Goal: Information Seeking & Learning: Learn about a topic

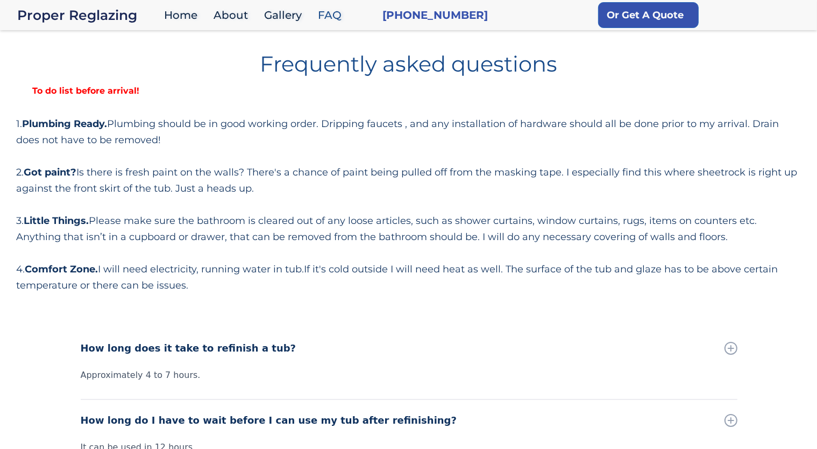
click at [74, 76] on div "Frequently asked questions To do list before arrival! 1. Plumbing Ready. Plumbi…" at bounding box center [408, 169] width 785 height 249
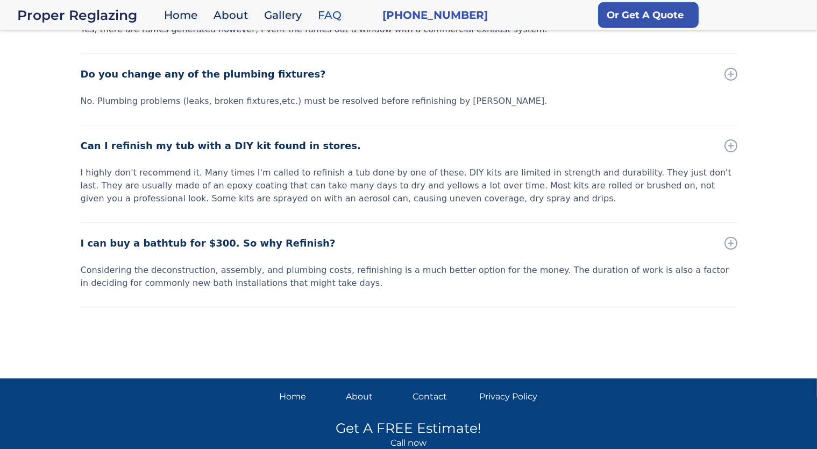
scroll to position [607, 0]
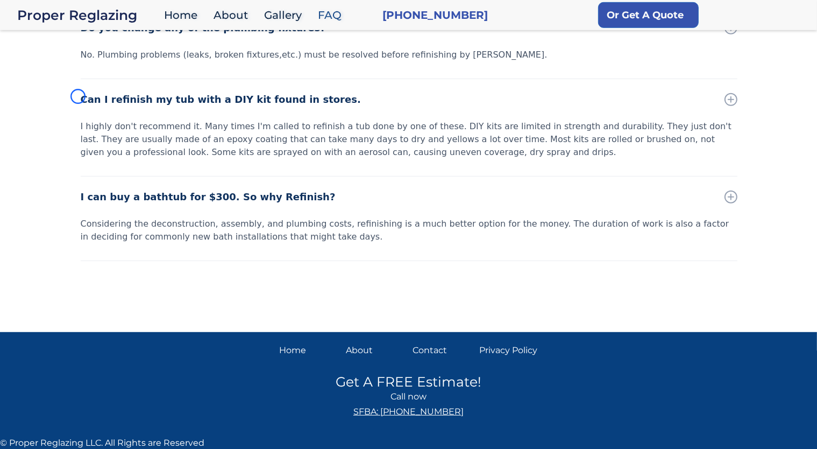
scroll to position [398, 0]
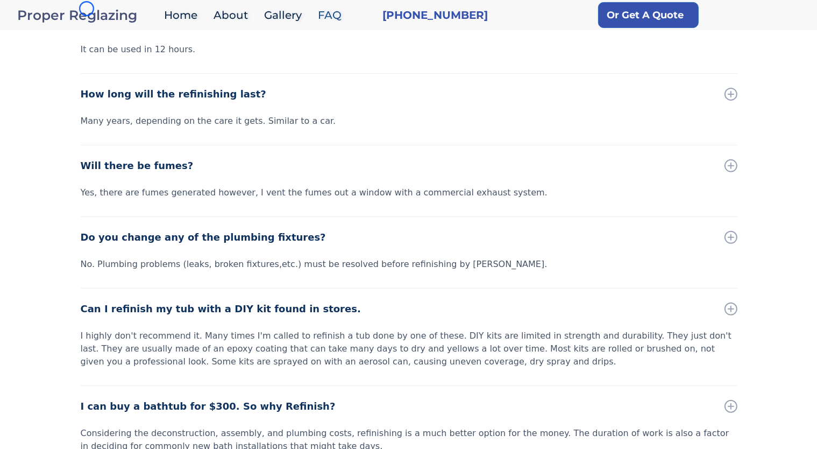
click at [87, 9] on div "Proper Reglazing" at bounding box center [88, 15] width 142 height 15
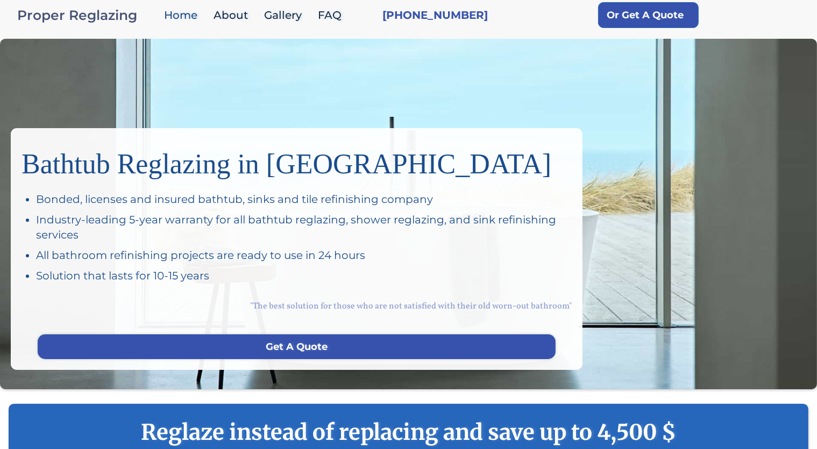
click at [87, 9] on div "Proper Reglazing" at bounding box center [88, 15] width 142 height 15
click at [79, 96] on div "Bathtub Reglazing in [GEOGRAPHIC_DATA] Bonded, licenses and insured bathtub, si…" at bounding box center [408, 214] width 817 height 350
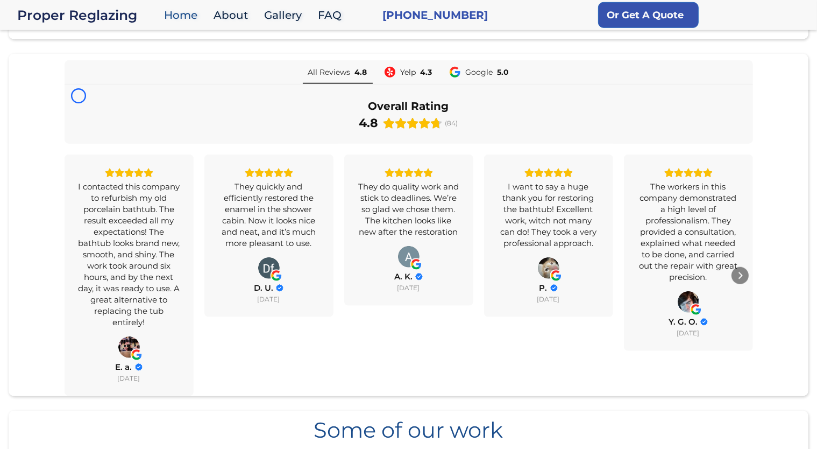
scroll to position [849, 0]
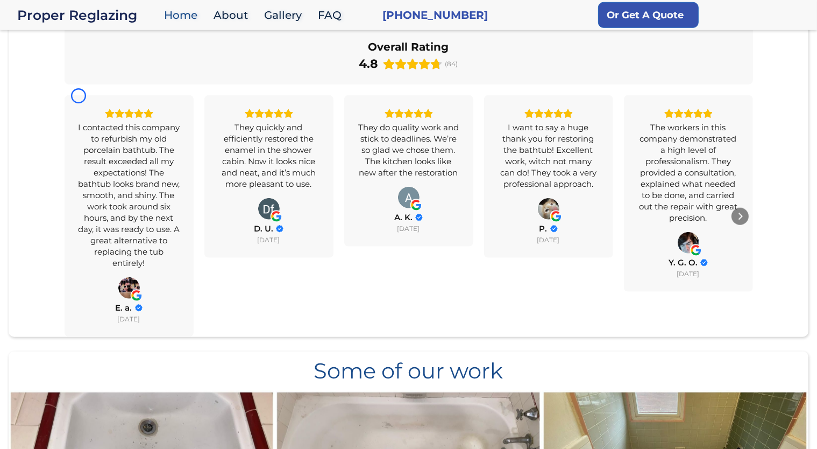
click at [79, 96] on div "I contacted this company to refurbish my old porcelain bathtub. The result exce…" at bounding box center [129, 216] width 129 height 242
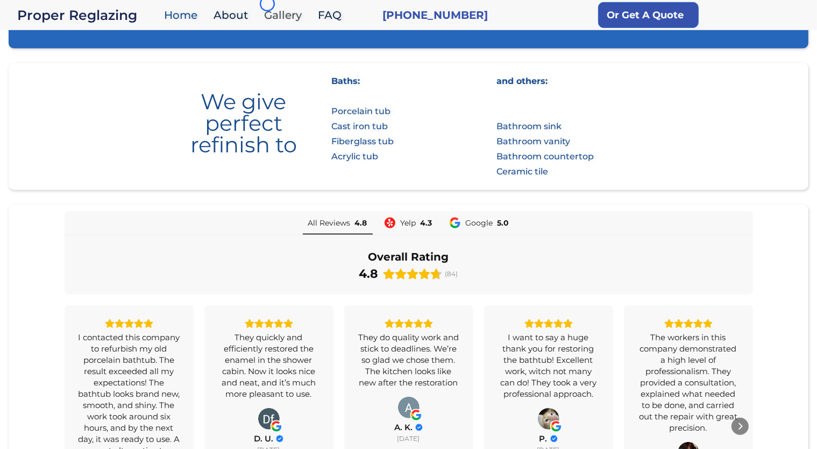
click at [267, 4] on link "Gallery" at bounding box center [286, 15] width 54 height 23
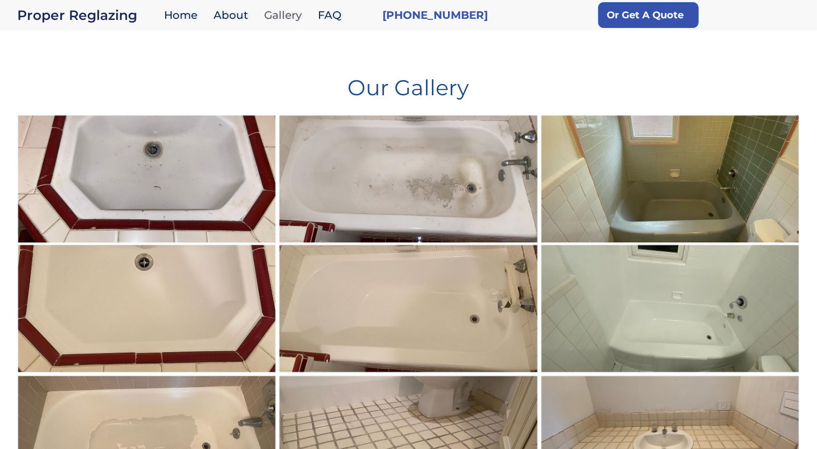
click at [267, 4] on link "Gallery" at bounding box center [286, 15] width 54 height 23
click at [55, 67] on div "Our Gallery" at bounding box center [408, 79] width 785 height 69
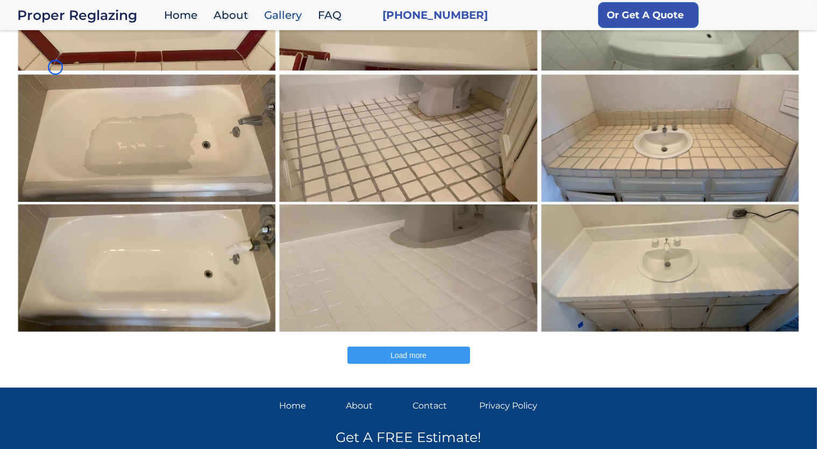
scroll to position [357, 0]
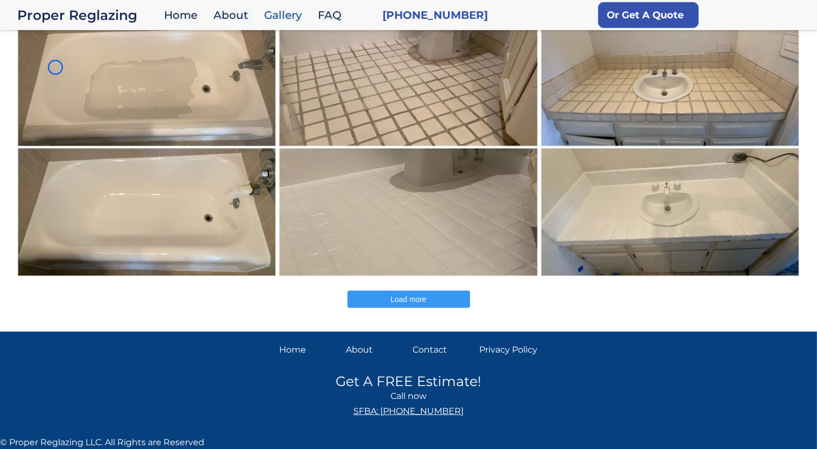
click at [55, 67] on img at bounding box center [147, 147] width 263 height 262
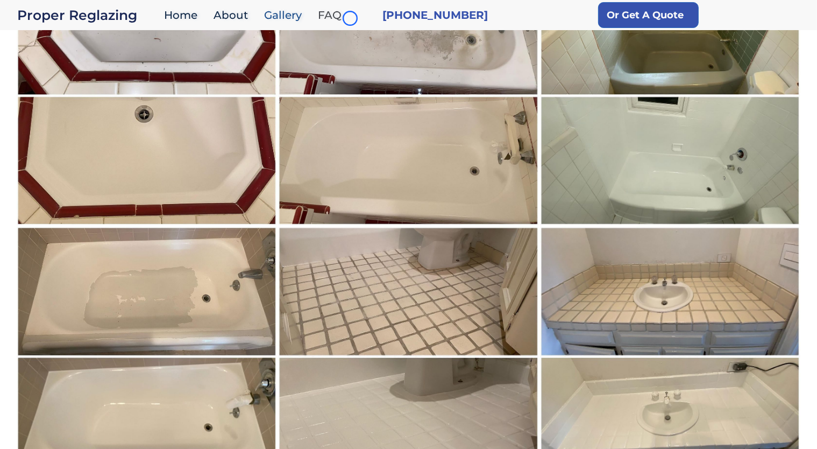
click at [350, 18] on link "FAQ" at bounding box center [333, 15] width 40 height 23
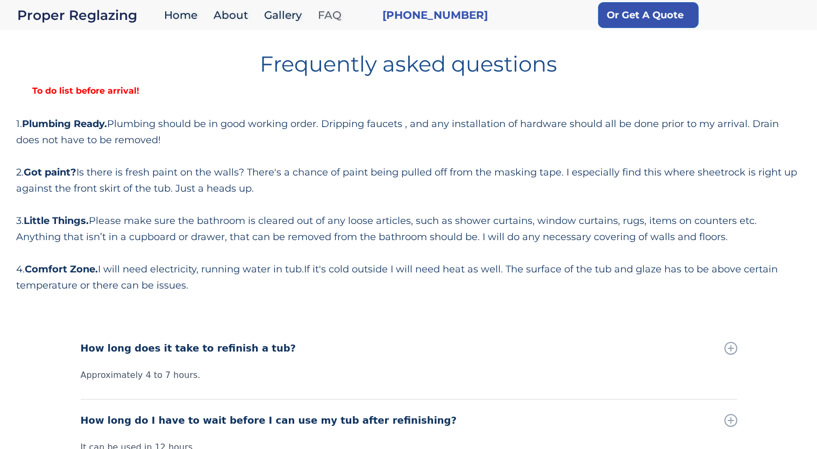
click at [350, 18] on link "FAQ" at bounding box center [333, 15] width 40 height 23
click at [55, 95] on strong "To do list before arrival!" at bounding box center [85, 91] width 139 height 10
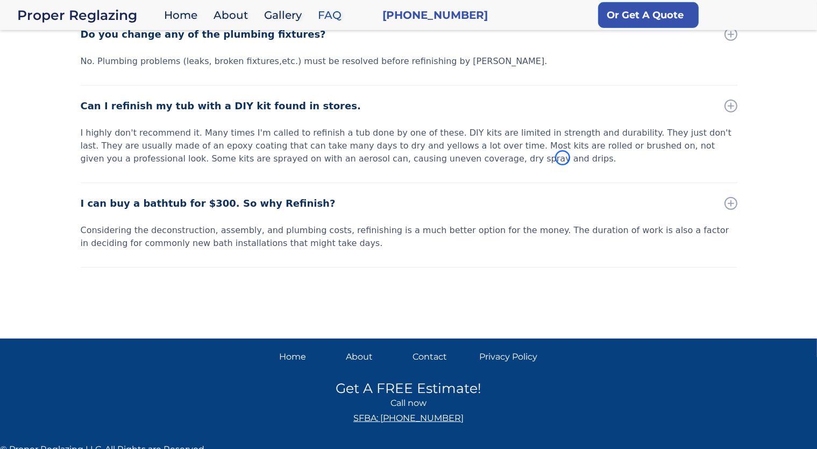
scroll to position [607, 0]
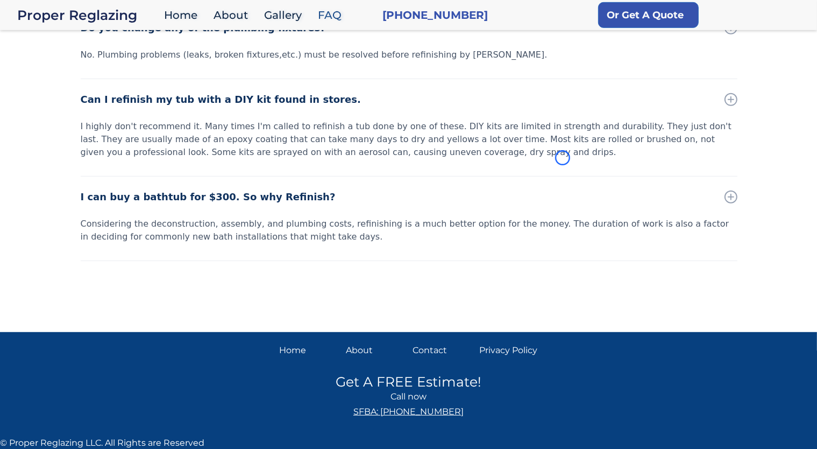
click at [55, 95] on div "How long does it take to refinish a tub? Approximately 4 to 7 hours. How long d…" at bounding box center [408, 21] width 817 height 601
